Goal: Navigation & Orientation: Understand site structure

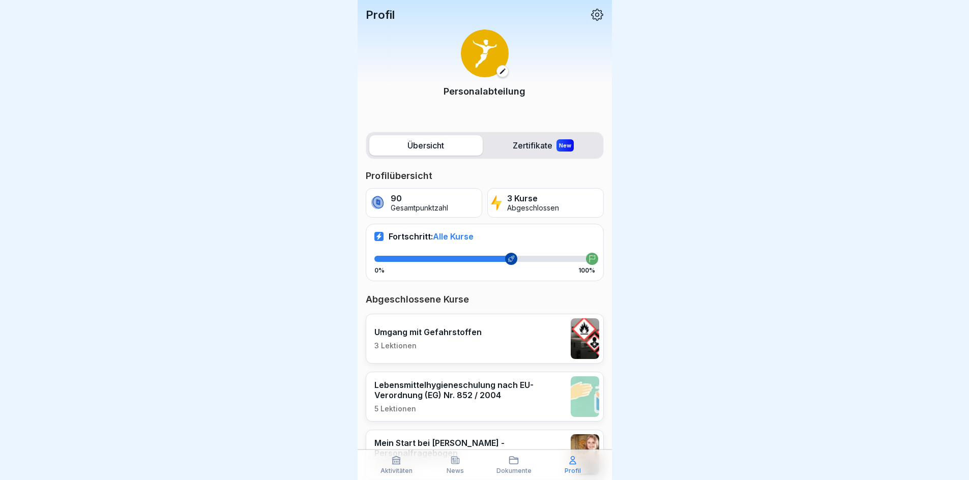
click at [457, 455] on icon at bounding box center [455, 460] width 10 height 10
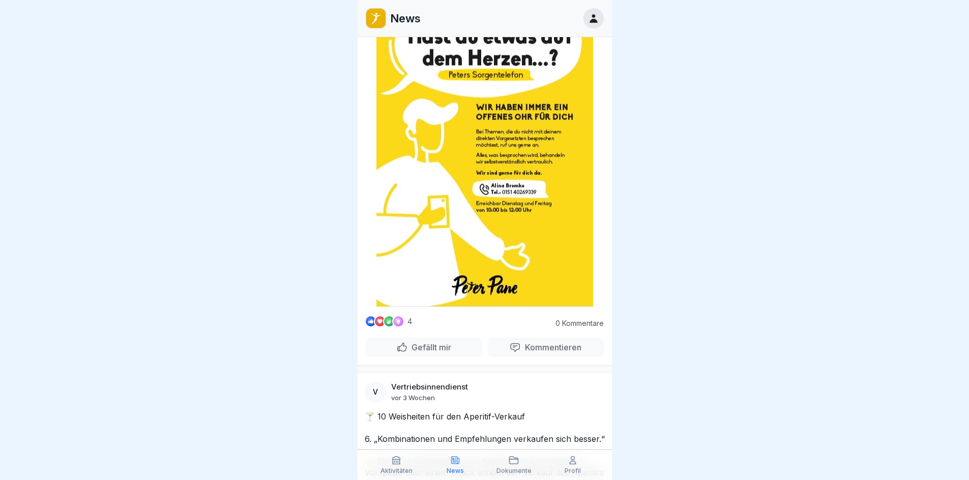
scroll to position [51, 0]
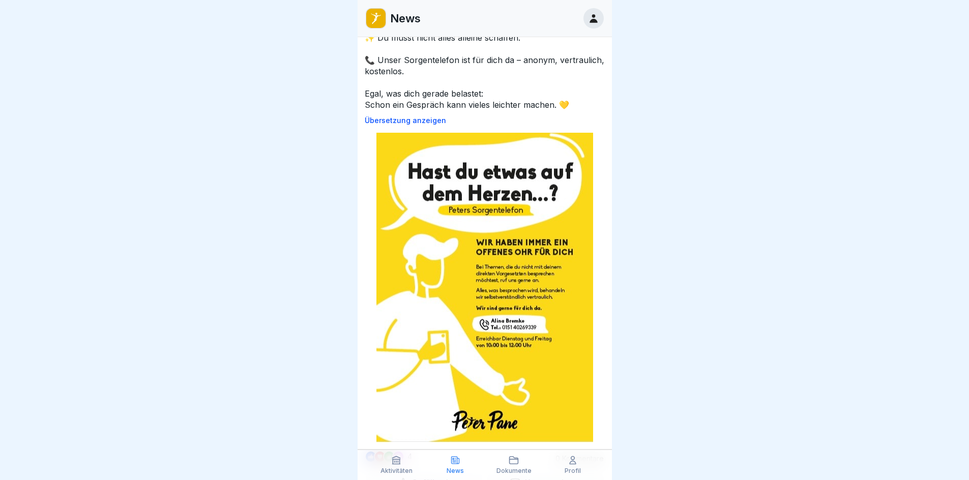
click at [449, 455] on div "News" at bounding box center [455, 464] width 54 height 19
click at [402, 455] on div "Aktivitäten" at bounding box center [397, 464] width 54 height 19
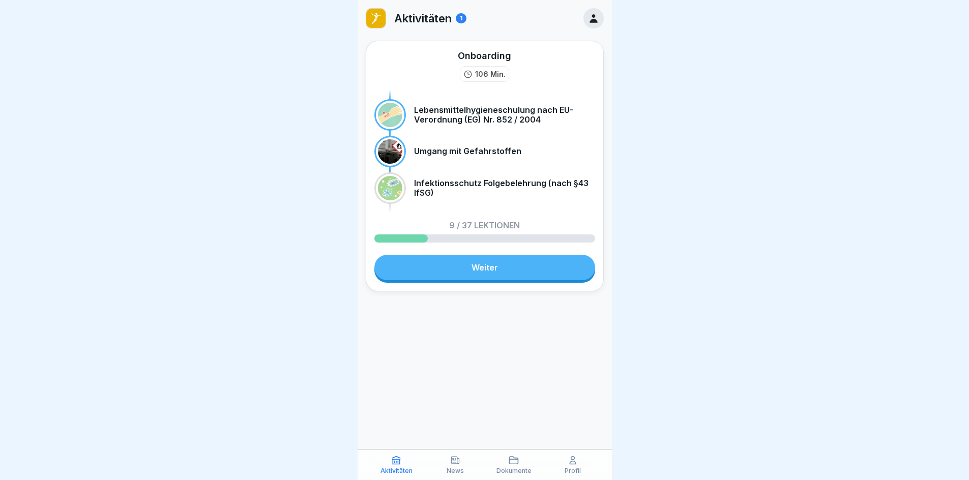
click at [457, 455] on icon at bounding box center [455, 460] width 8 height 7
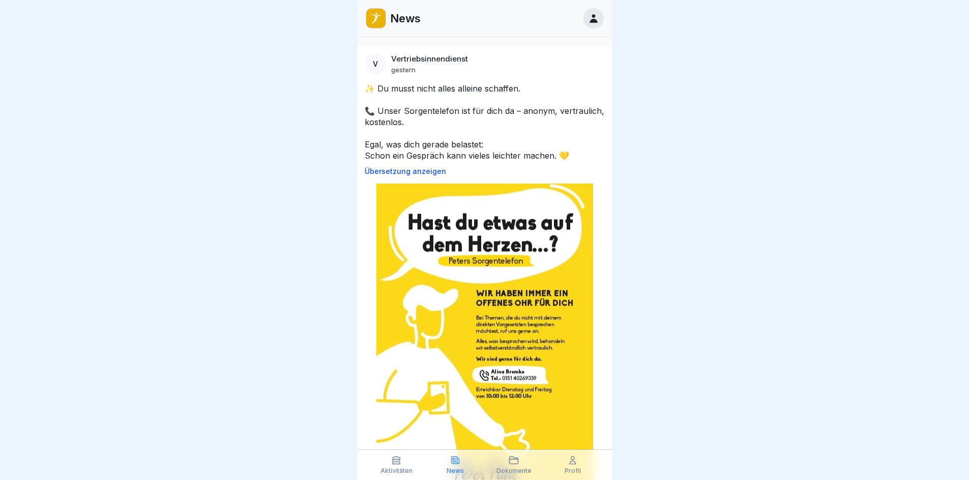
drag, startPoint x: 485, startPoint y: 238, endPoint x: 681, endPoint y: 138, distance: 220.4
click at [681, 138] on div at bounding box center [484, 240] width 969 height 480
